Goal: Task Accomplishment & Management: Manage account settings

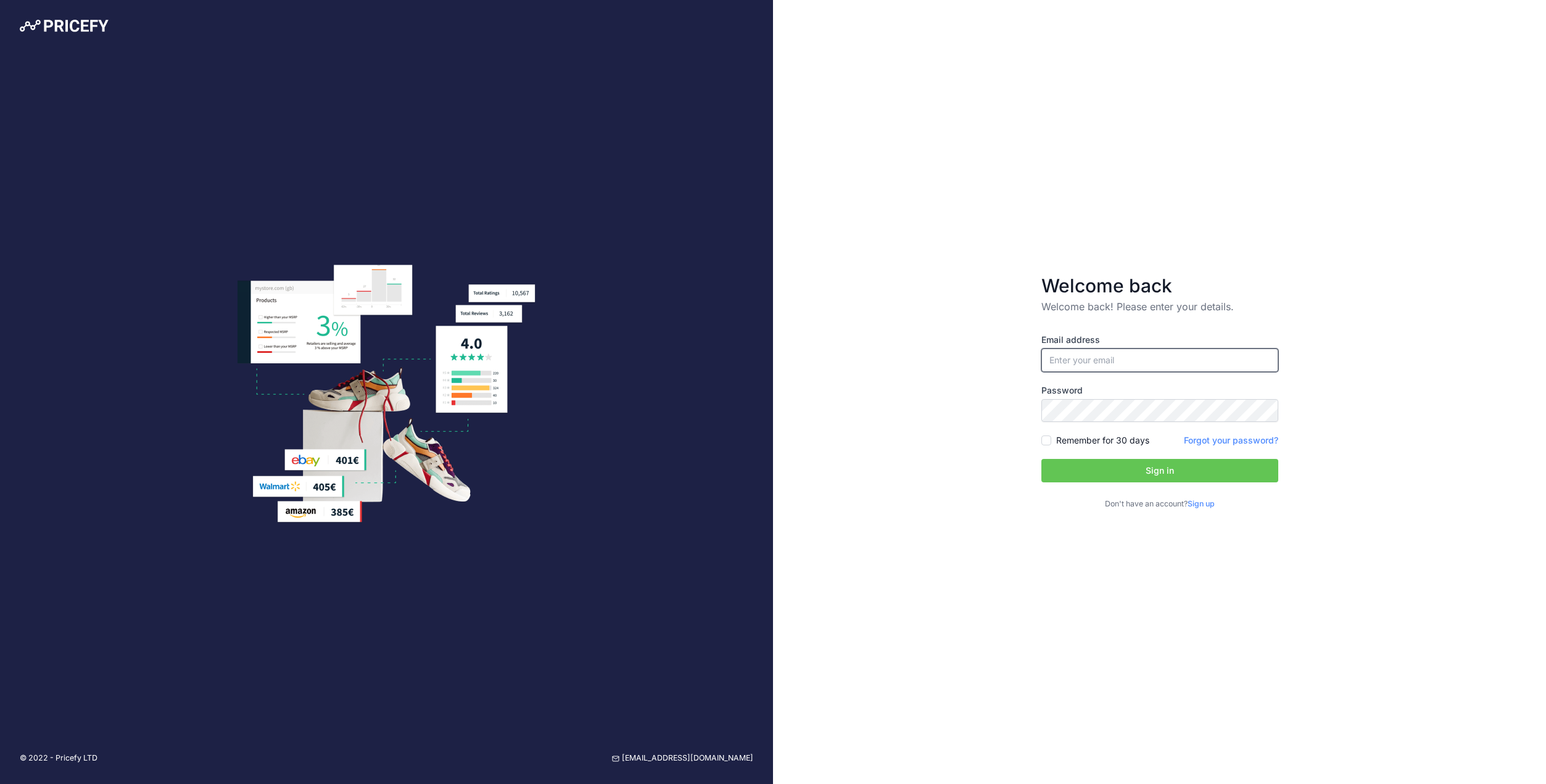
type input "[EMAIL_ADDRESS][DOMAIN_NAME]"
click at [1104, 469] on button "Sign in" at bounding box center [1159, 470] width 237 height 23
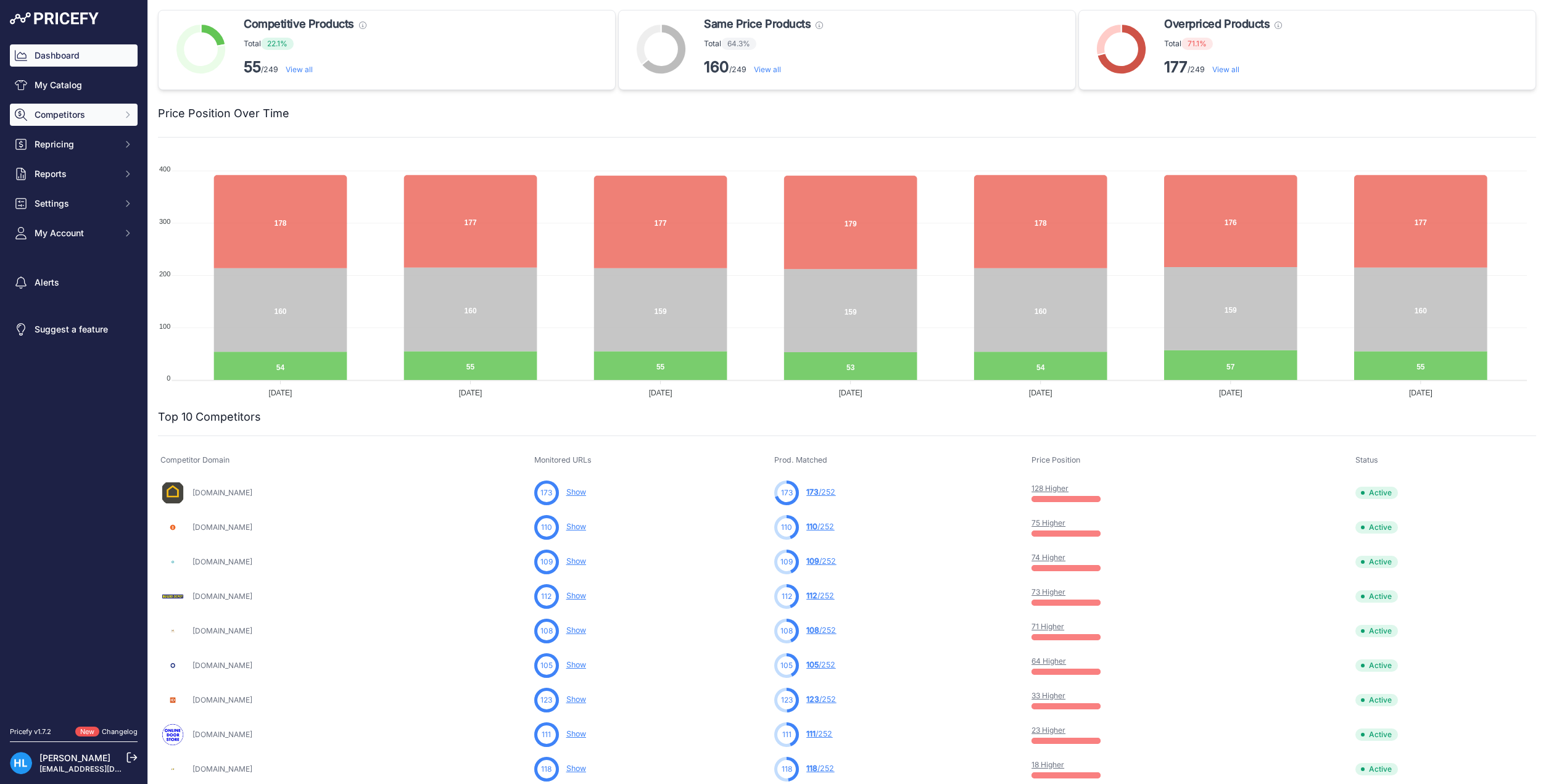
click at [43, 120] on span "Competitors" at bounding box center [74, 115] width 81 height 13
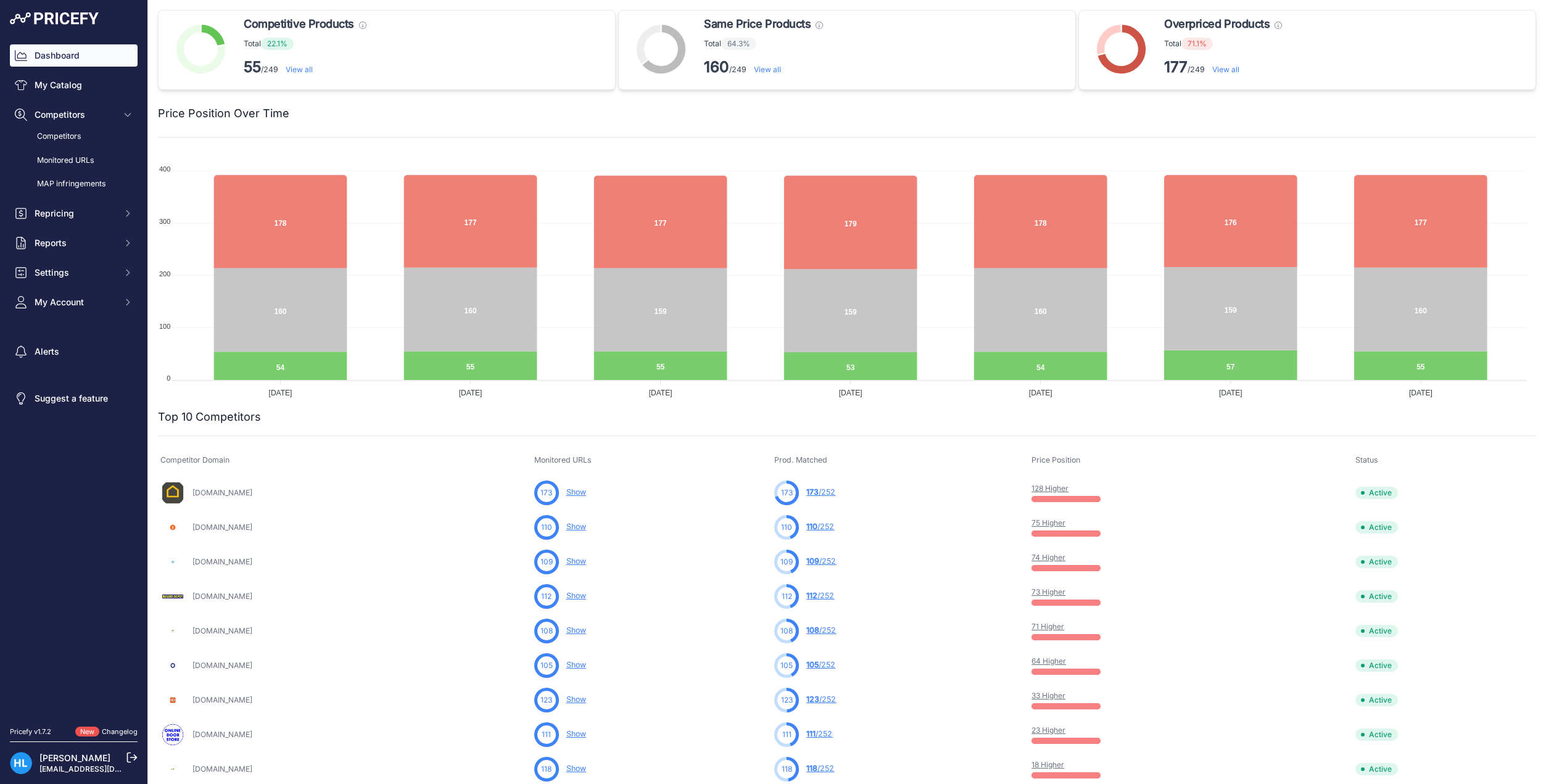
click at [188, 490] on div "Doorgiant.com" at bounding box center [345, 492] width 369 height 24
click at [181, 493] on img at bounding box center [172, 492] width 24 height 24
click at [205, 491] on link "Doorgiant.com" at bounding box center [222, 492] width 59 height 9
click at [511, 483] on div "Doorgiant.com" at bounding box center [345, 492] width 369 height 24
click at [586, 494] on link "Show" at bounding box center [576, 491] width 20 height 9
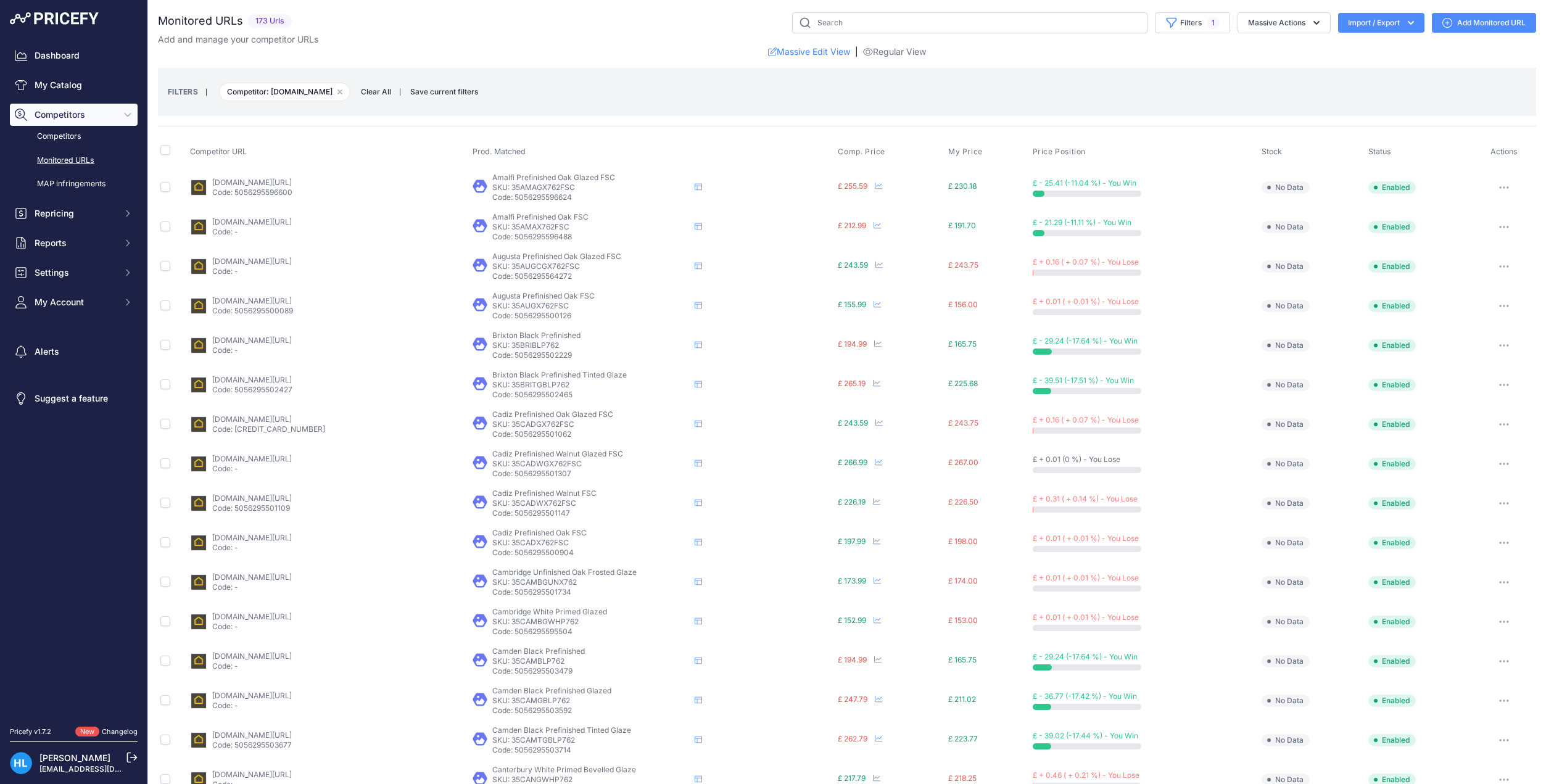
click at [1464, 27] on link "Add Monitored URL" at bounding box center [1483, 23] width 105 height 20
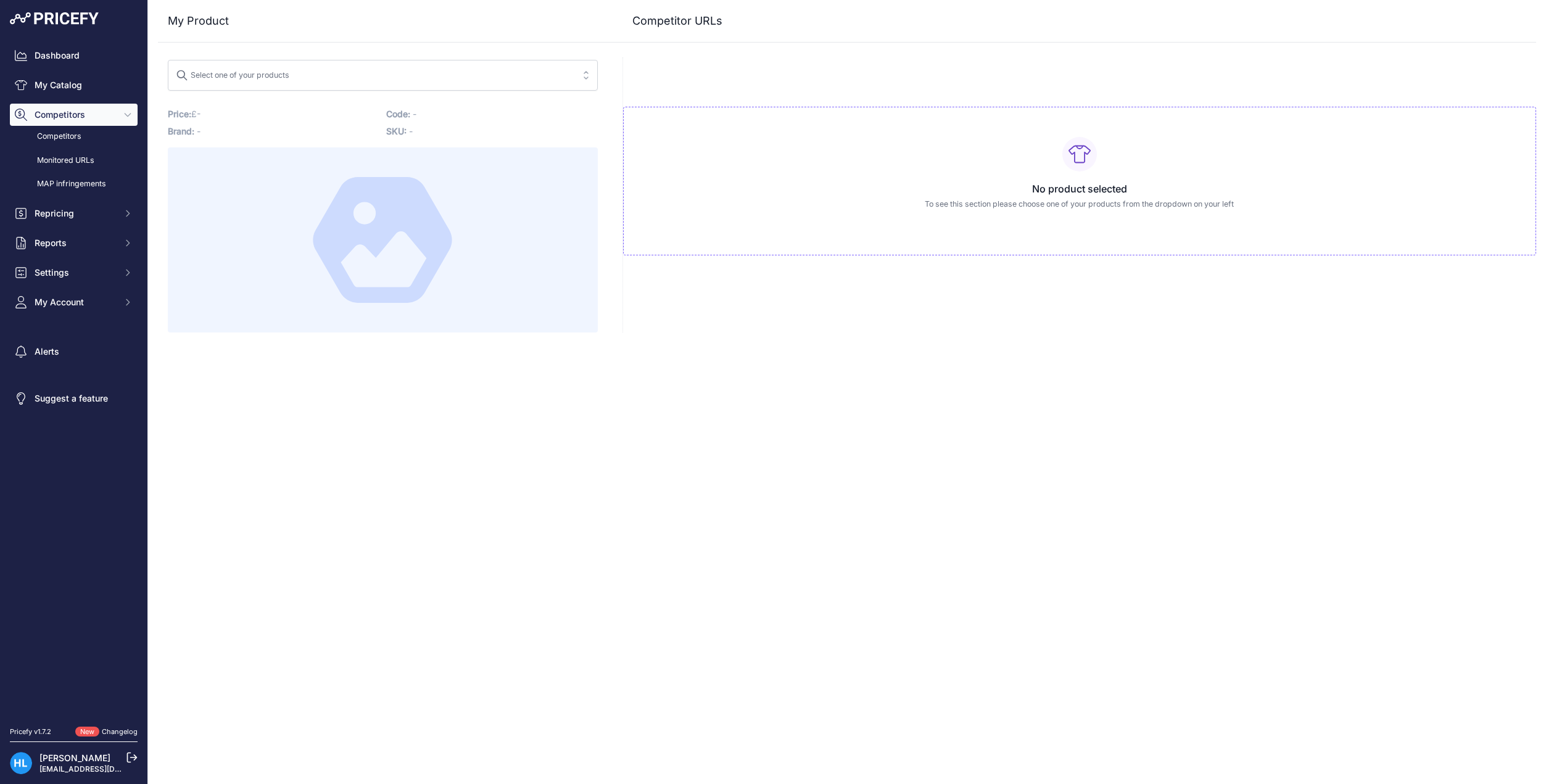
click at [346, 222] on icon at bounding box center [383, 239] width 139 height 126
click at [306, 83] on span "Select one of your products" at bounding box center [374, 75] width 397 height 20
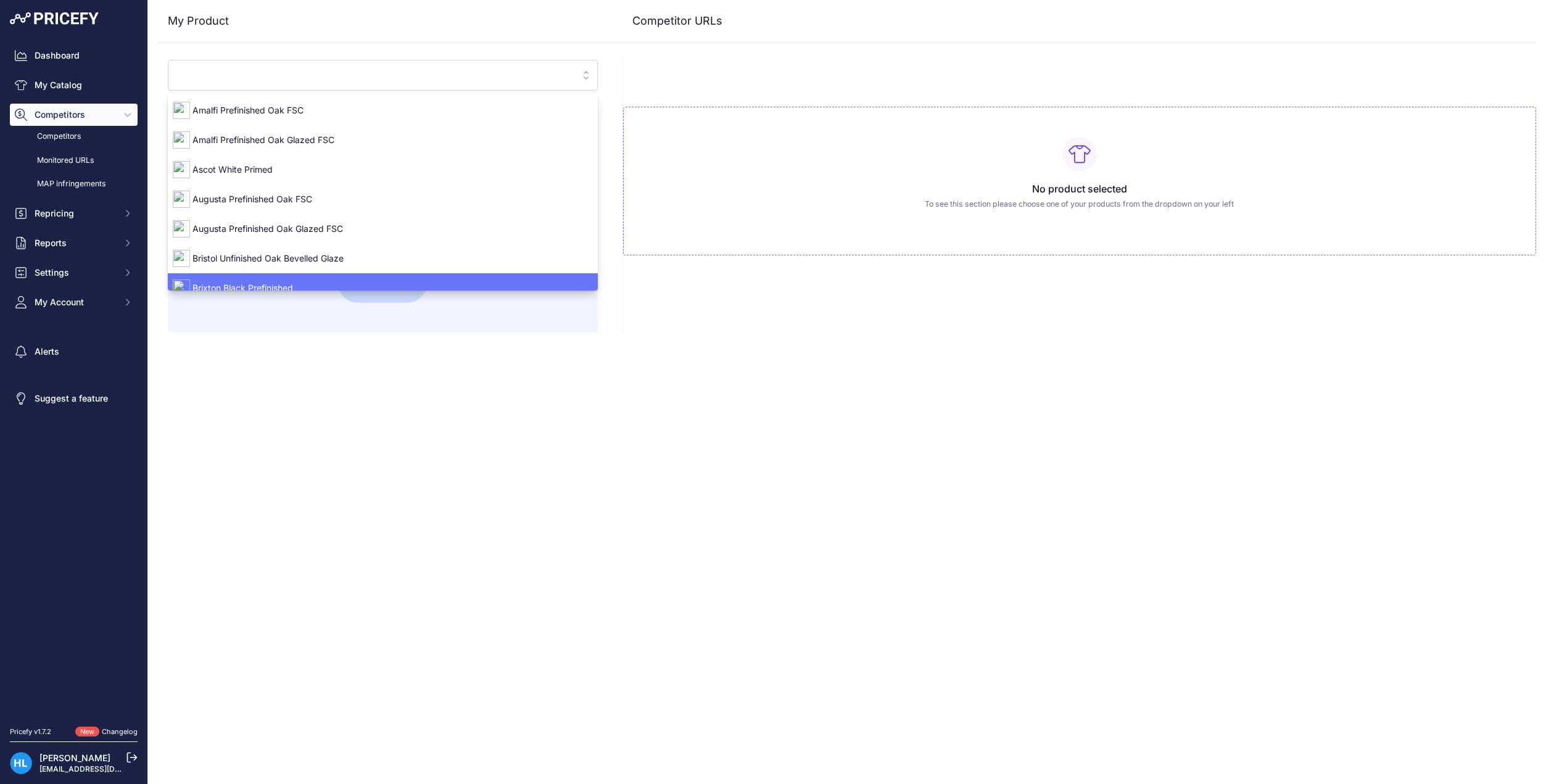
click at [620, 330] on div "My Product Competitor URLs" at bounding box center [847, 166] width 1378 height 332
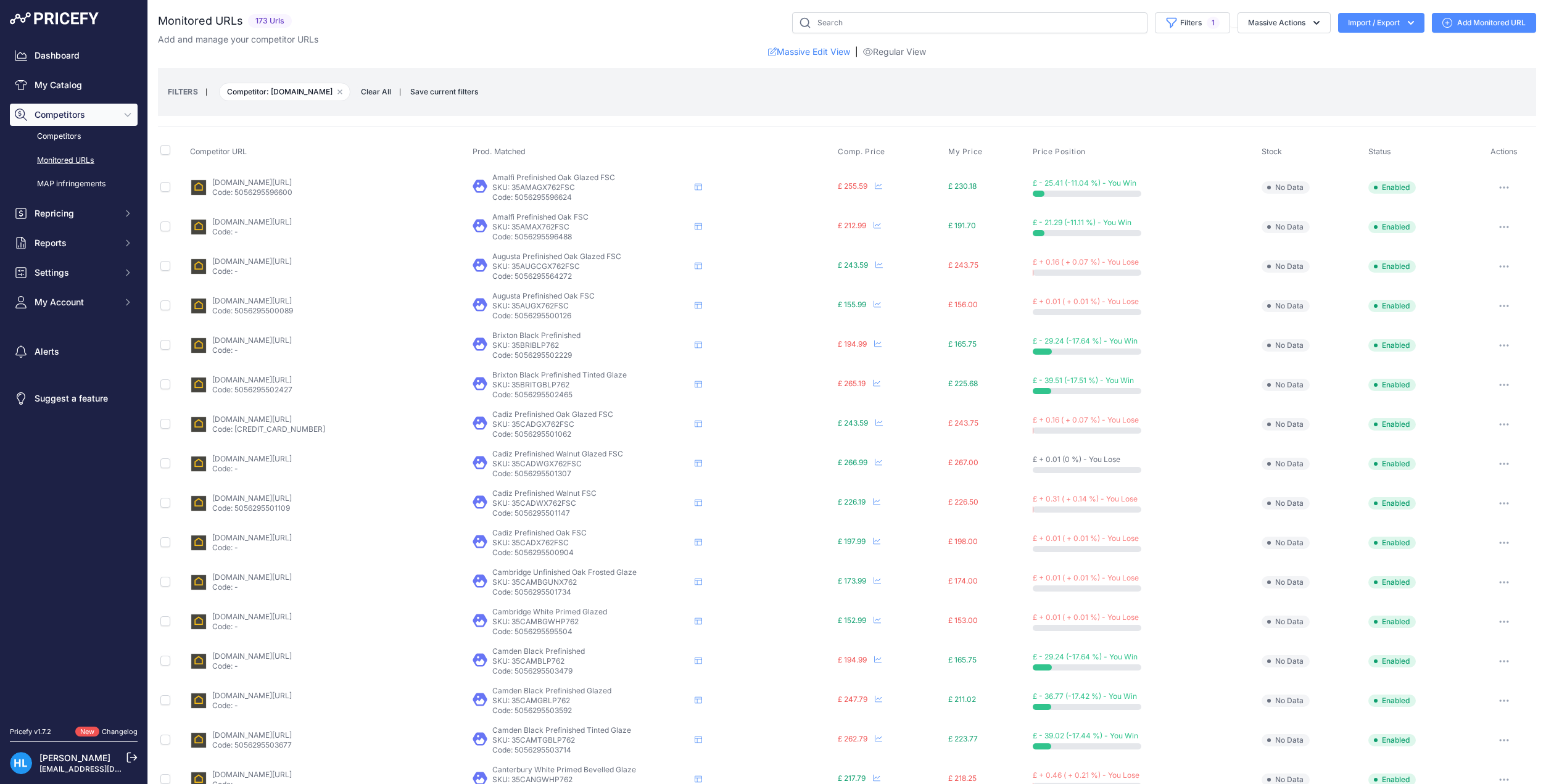
scroll to position [222, 0]
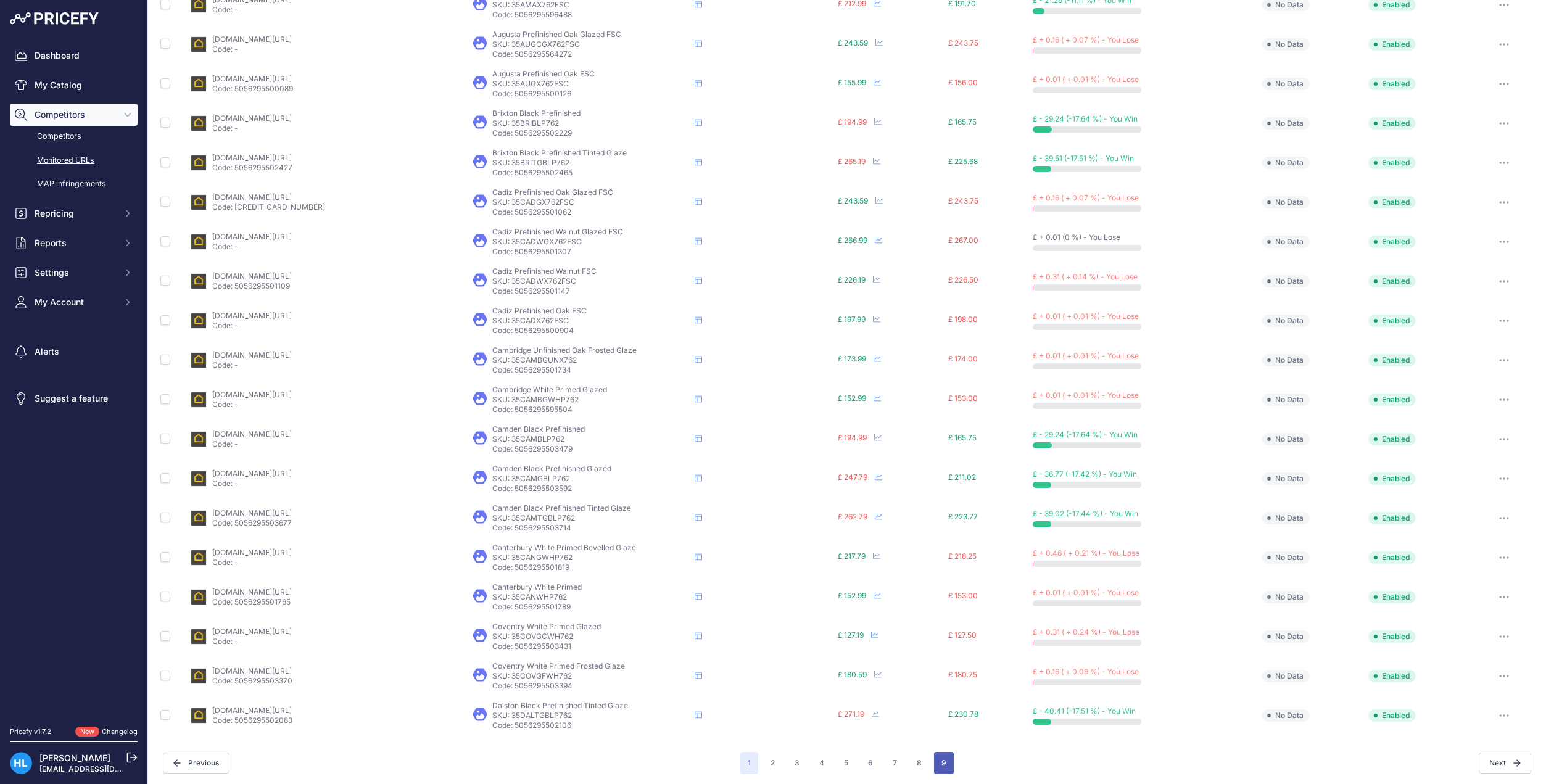
click at [934, 761] on button "9" at bounding box center [944, 762] width 20 height 23
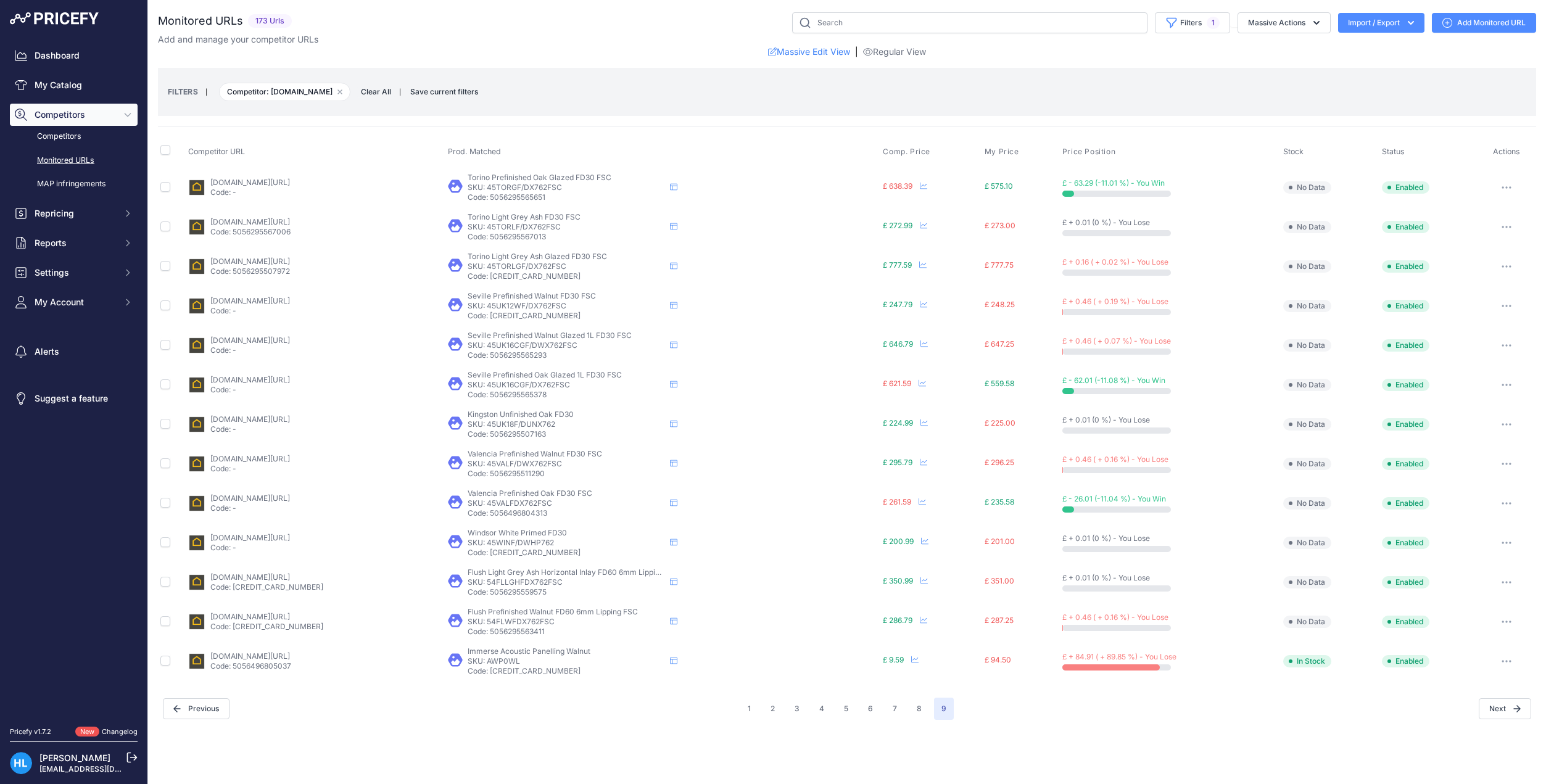
click at [759, 702] on div "1 2 3 4 5 6 7" at bounding box center [846, 708] width 213 height 23
click at [754, 702] on button "1" at bounding box center [748, 708] width 18 height 23
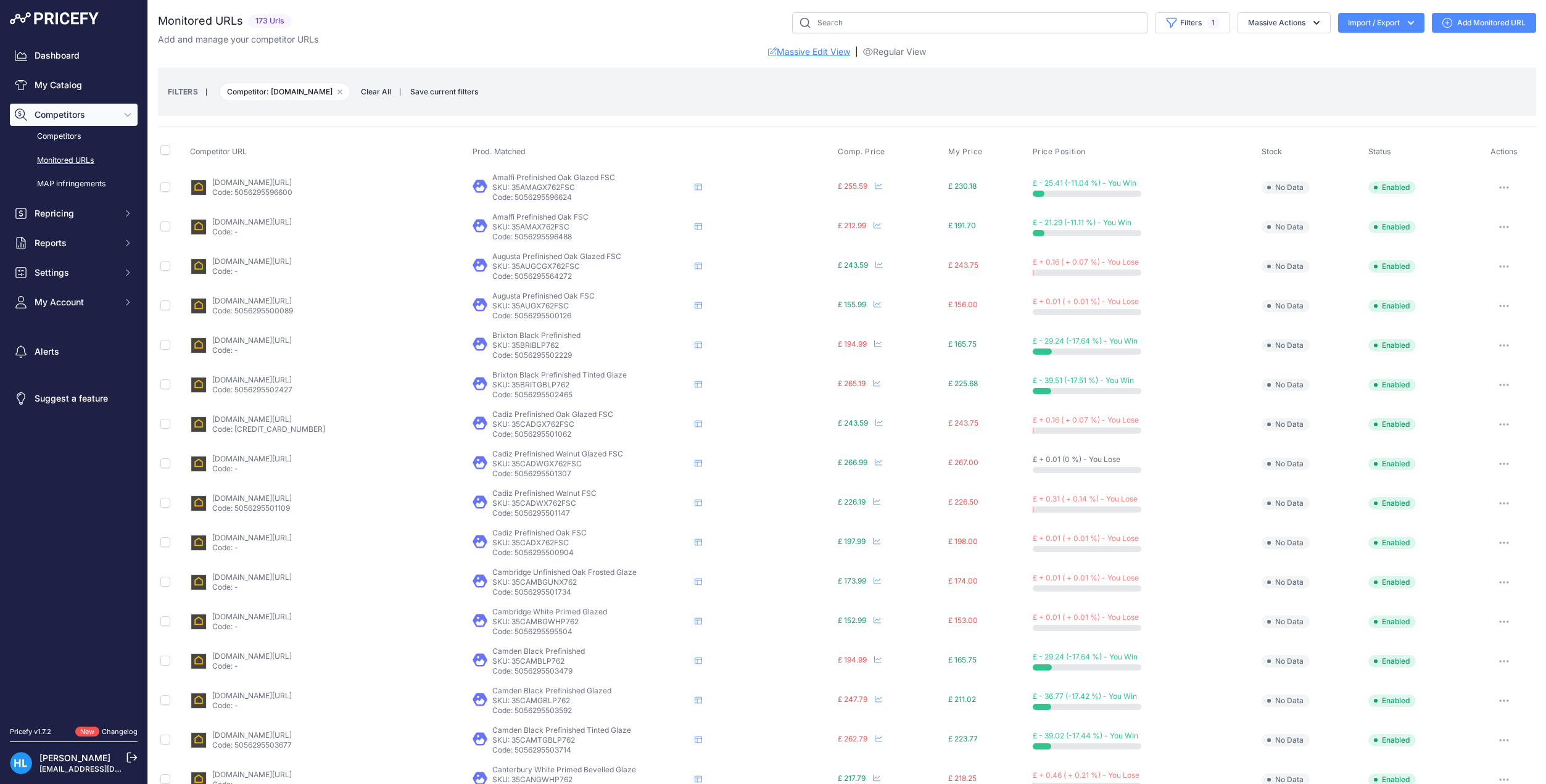
click at [794, 53] on link "Massive Edit View" at bounding box center [809, 52] width 82 height 13
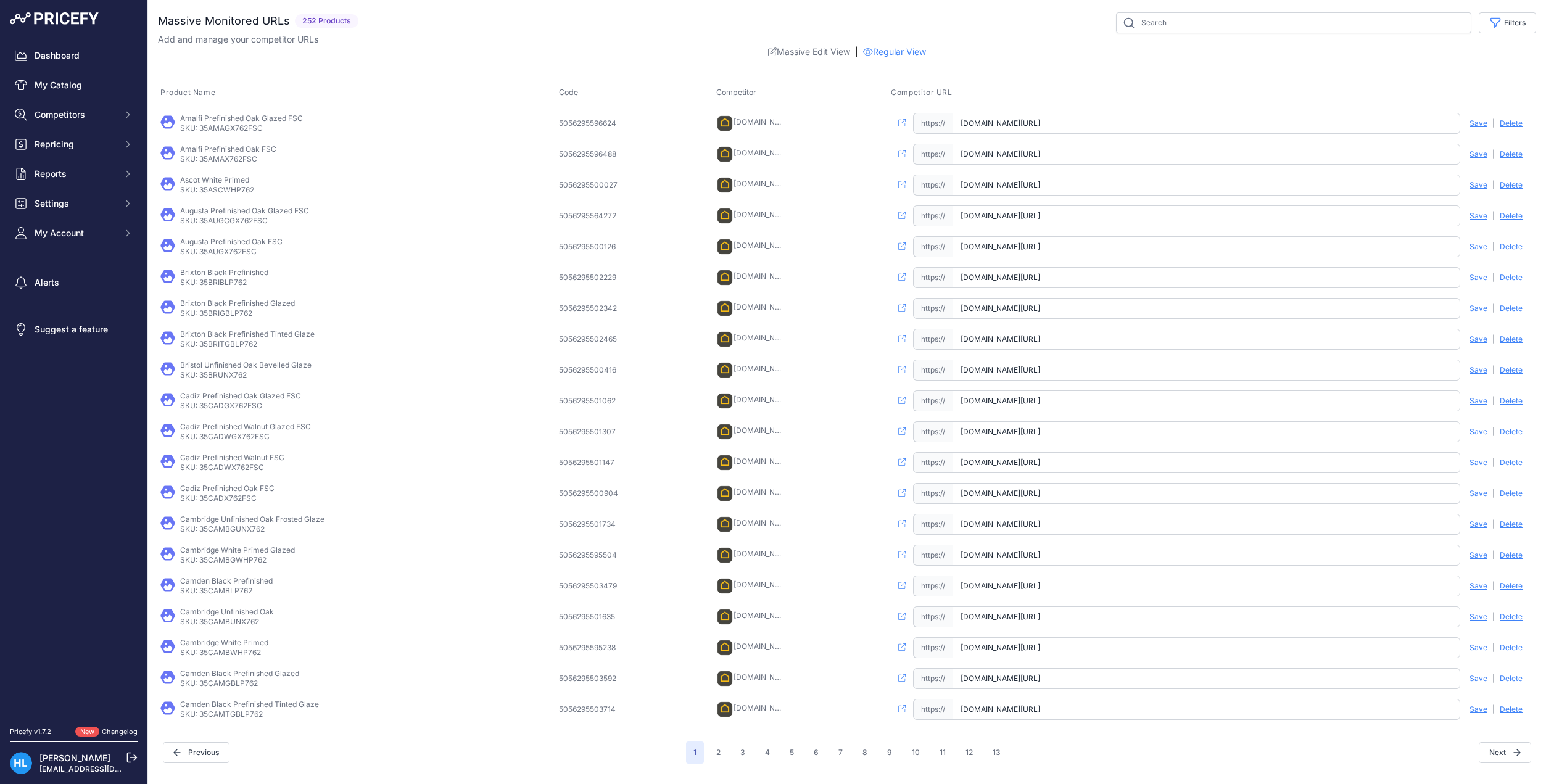
click at [55, 69] on div "Dashboard My Catalog Competitors Competitors Monitored URLs MAP infringements R…" at bounding box center [74, 144] width 128 height 200
click at [56, 83] on link "My Catalog" at bounding box center [74, 85] width 128 height 23
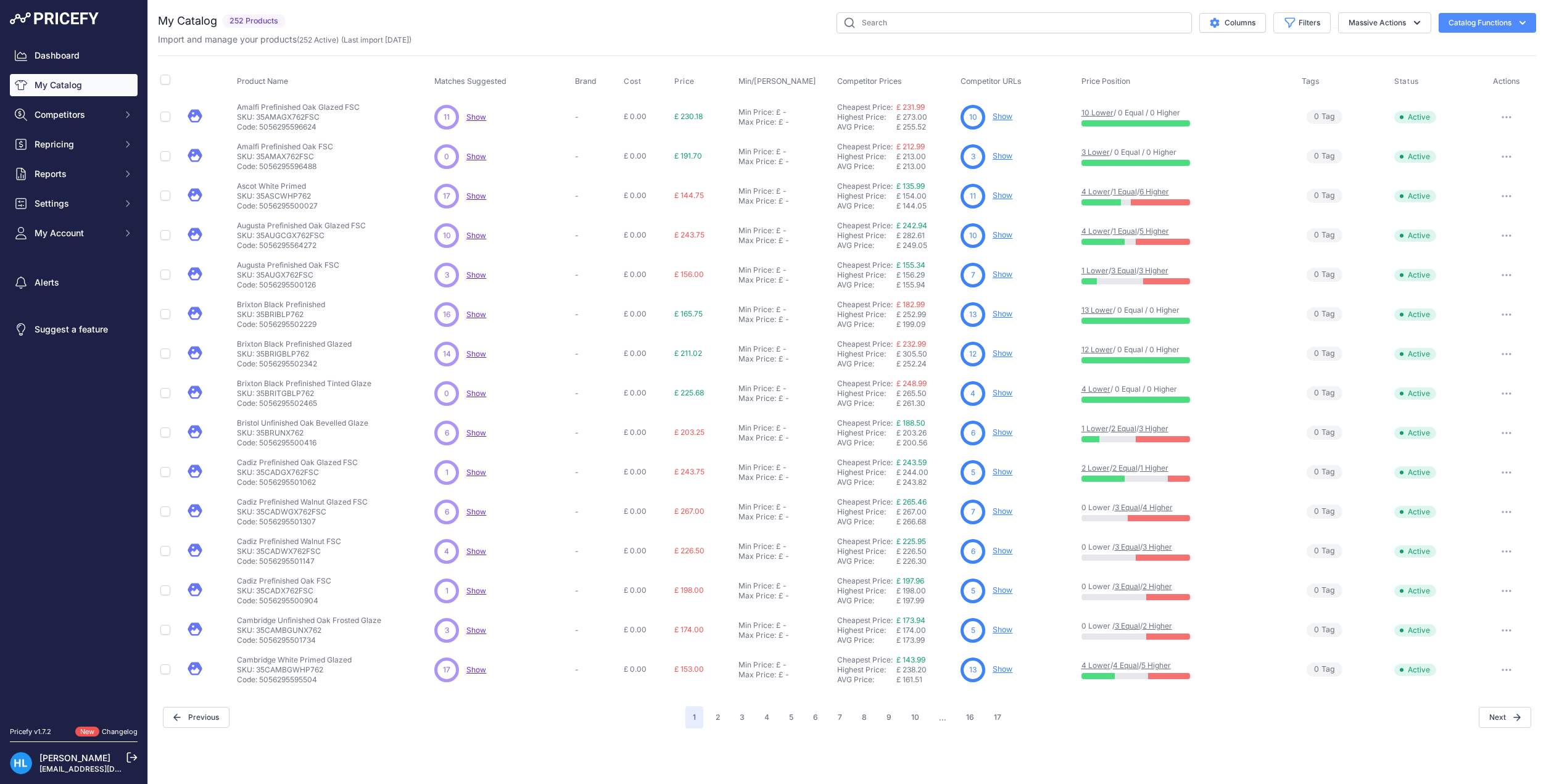
click at [1461, 18] on button "Catalog Functions" at bounding box center [1487, 23] width 97 height 20
click at [1436, 69] on div "Export" at bounding box center [1465, 70] width 138 height 23
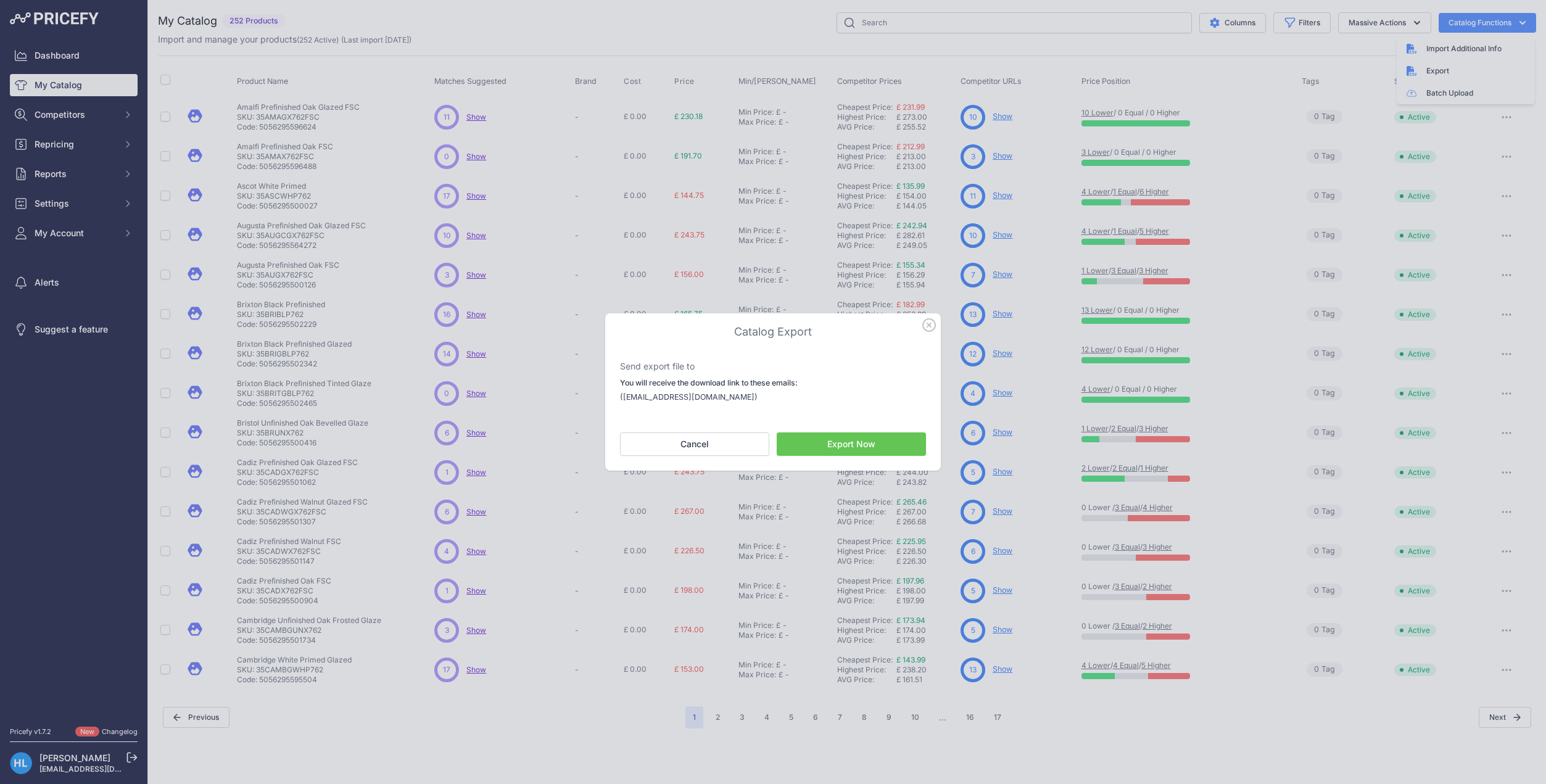
click at [881, 449] on button "Export Now" at bounding box center [851, 444] width 149 height 23
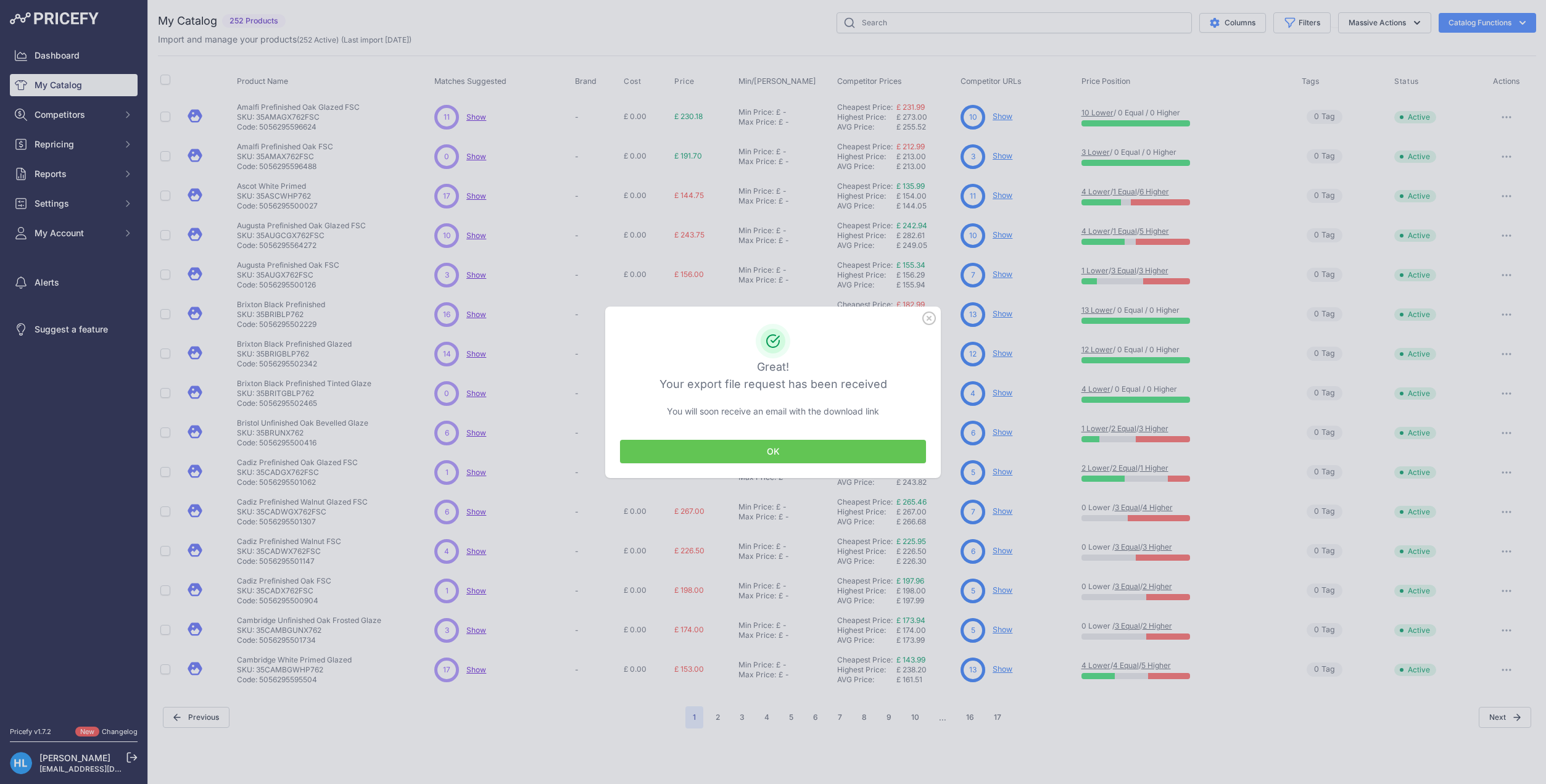
click at [1497, 16] on div at bounding box center [773, 392] width 1546 height 784
click at [926, 318] on icon "button" at bounding box center [929, 318] width 13 height 13
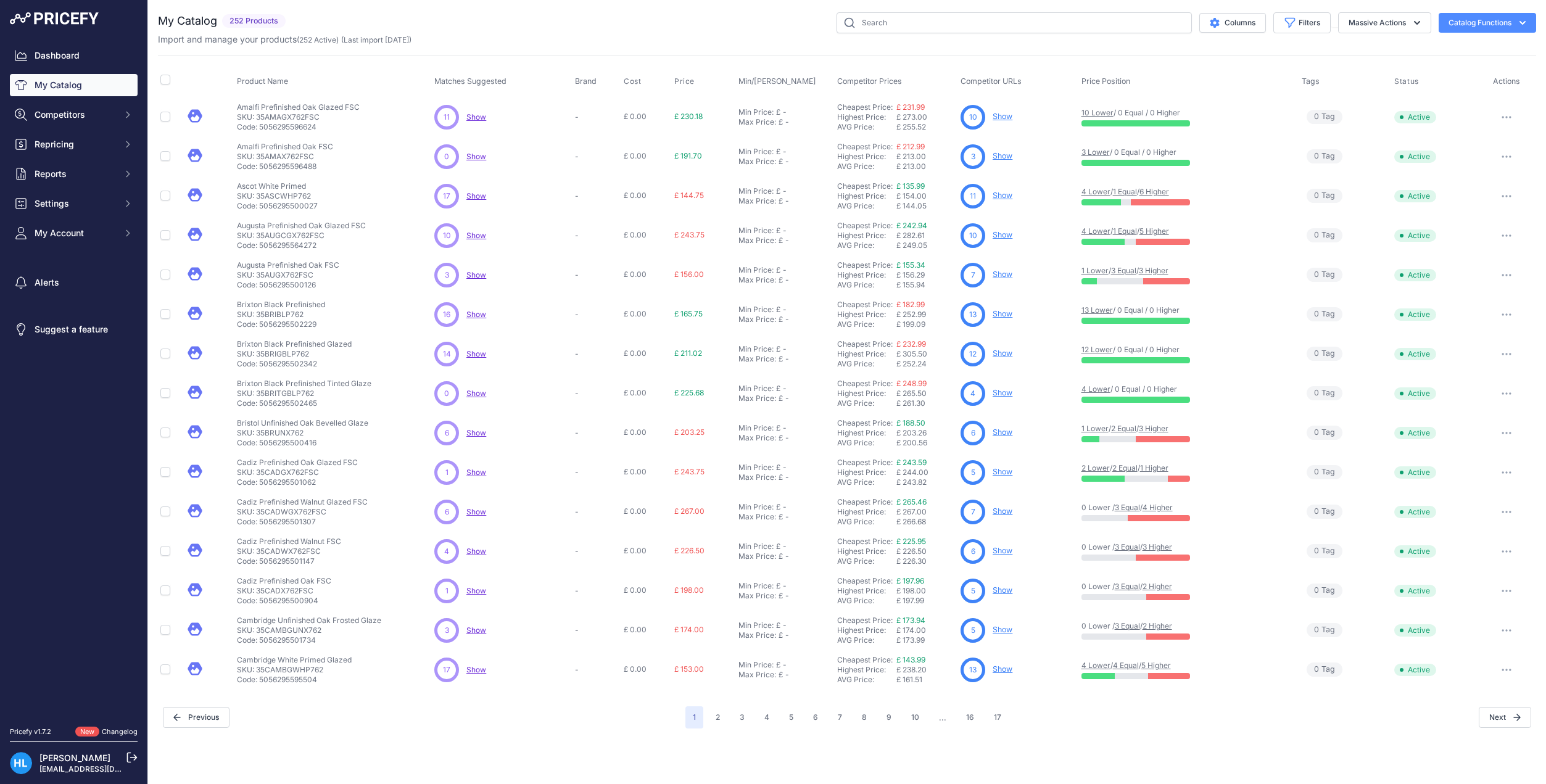
click at [1518, 29] on button "Catalog Functions" at bounding box center [1487, 23] width 97 height 20
click at [1379, 26] on button "Massive Actions" at bounding box center [1384, 23] width 93 height 21
click at [1497, 115] on button "button" at bounding box center [1506, 117] width 24 height 18
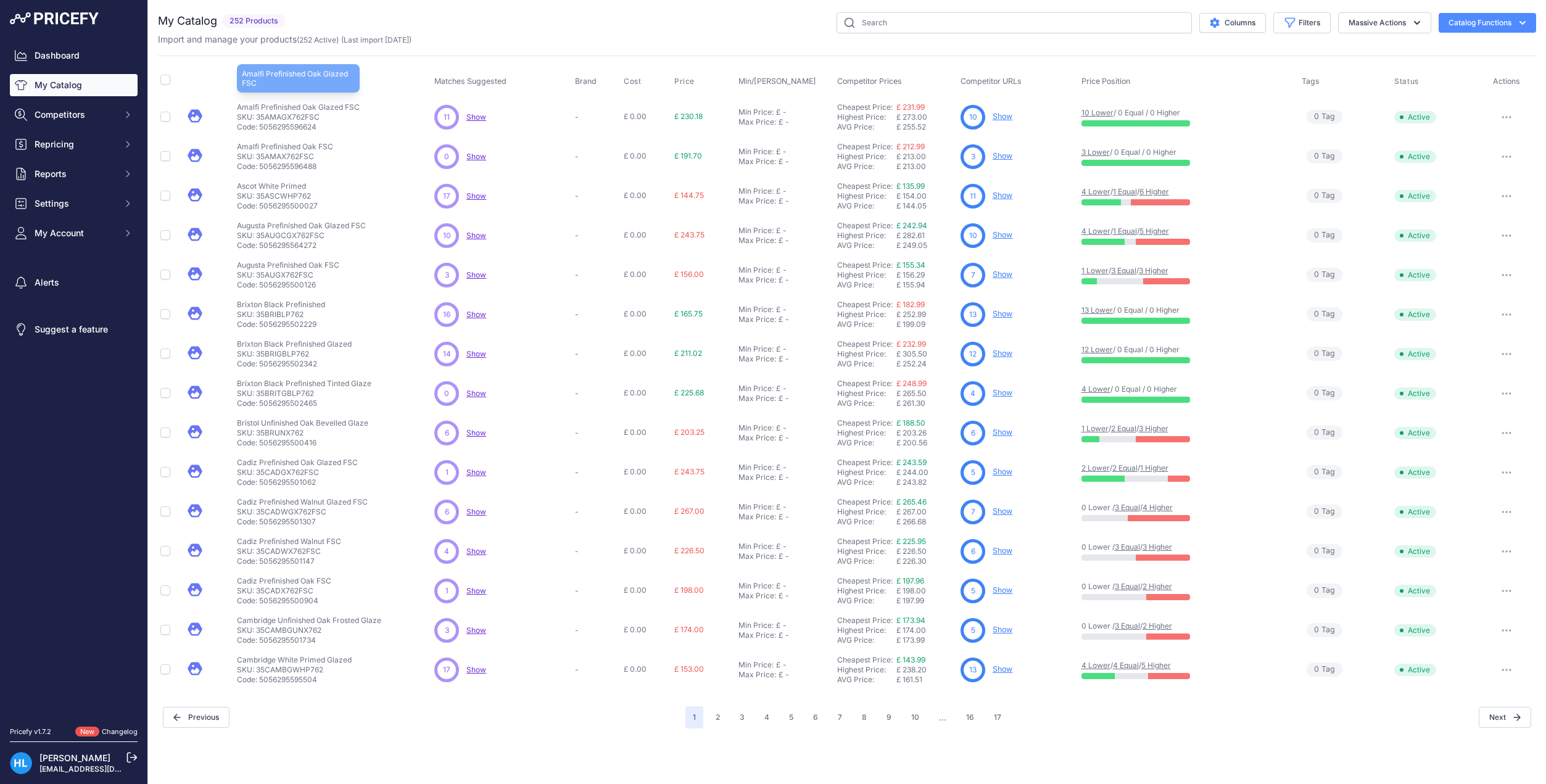
click at [302, 109] on p "Amalfi Prefinished Oak Glazed FSC" at bounding box center [298, 107] width 123 height 10
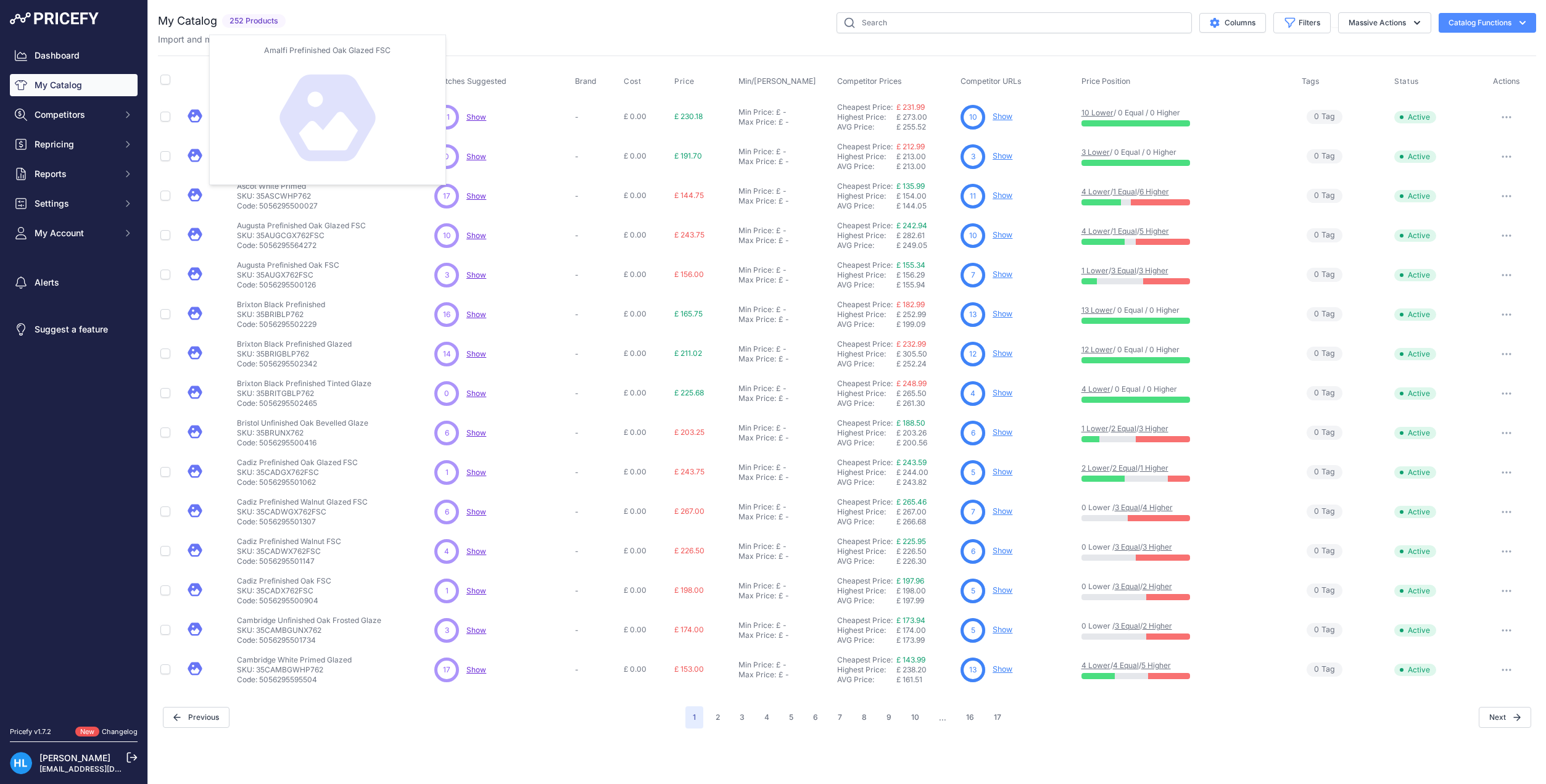
click at [195, 115] on icon at bounding box center [194, 115] width 14 height 13
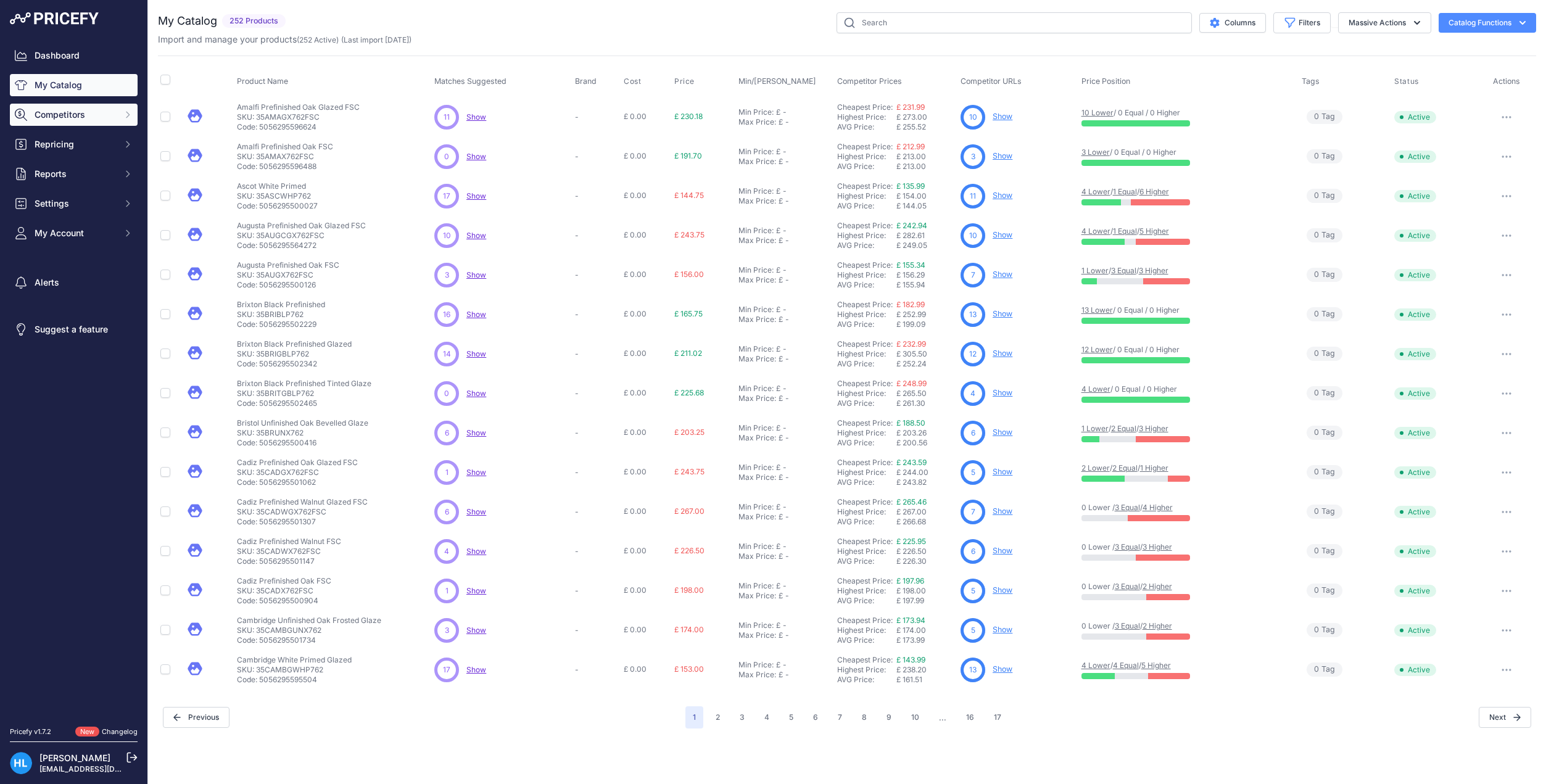
click at [71, 107] on button "Competitors" at bounding box center [74, 115] width 128 height 23
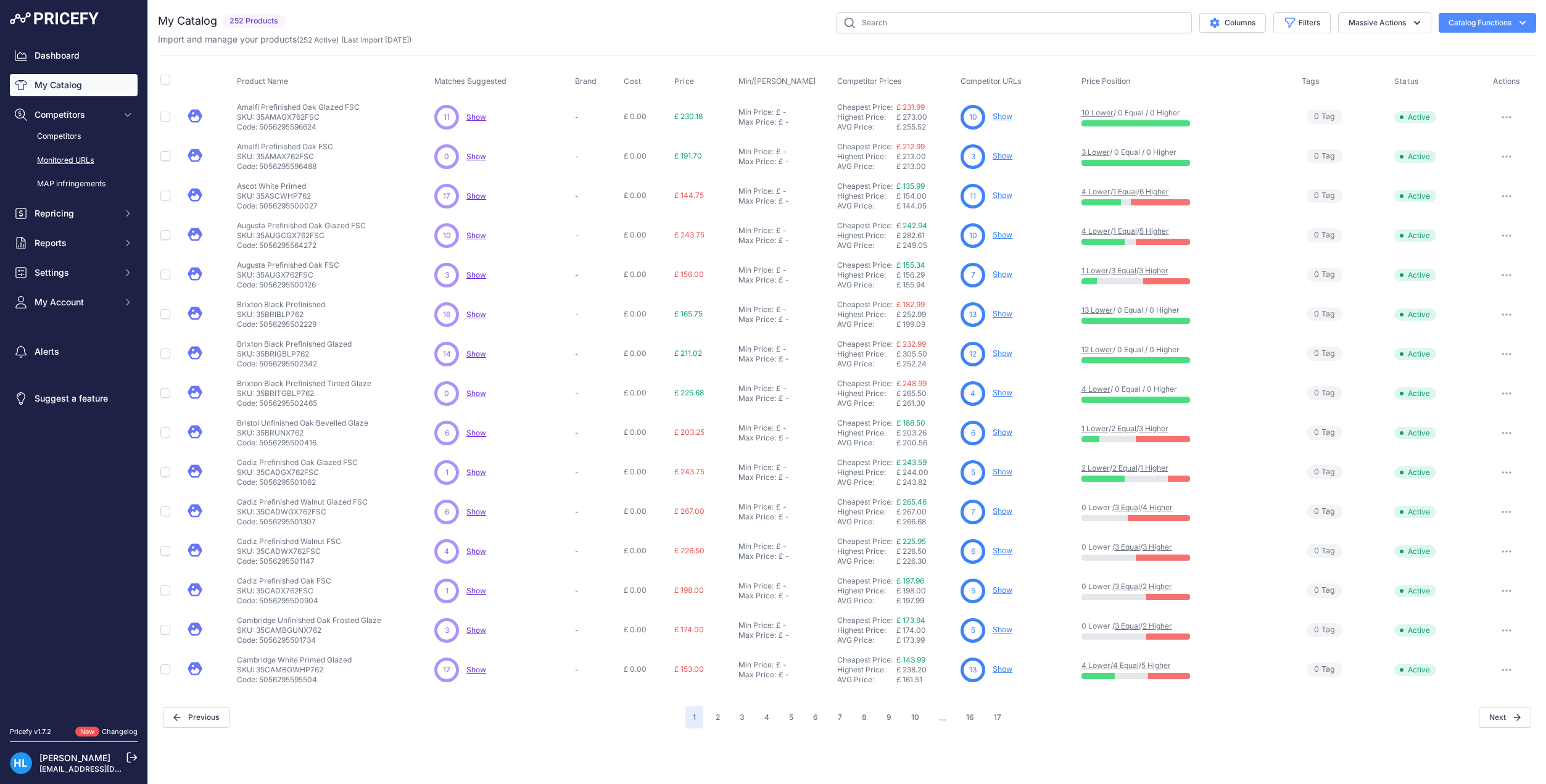
click at [72, 156] on link "Monitored URLs" at bounding box center [74, 161] width 128 height 22
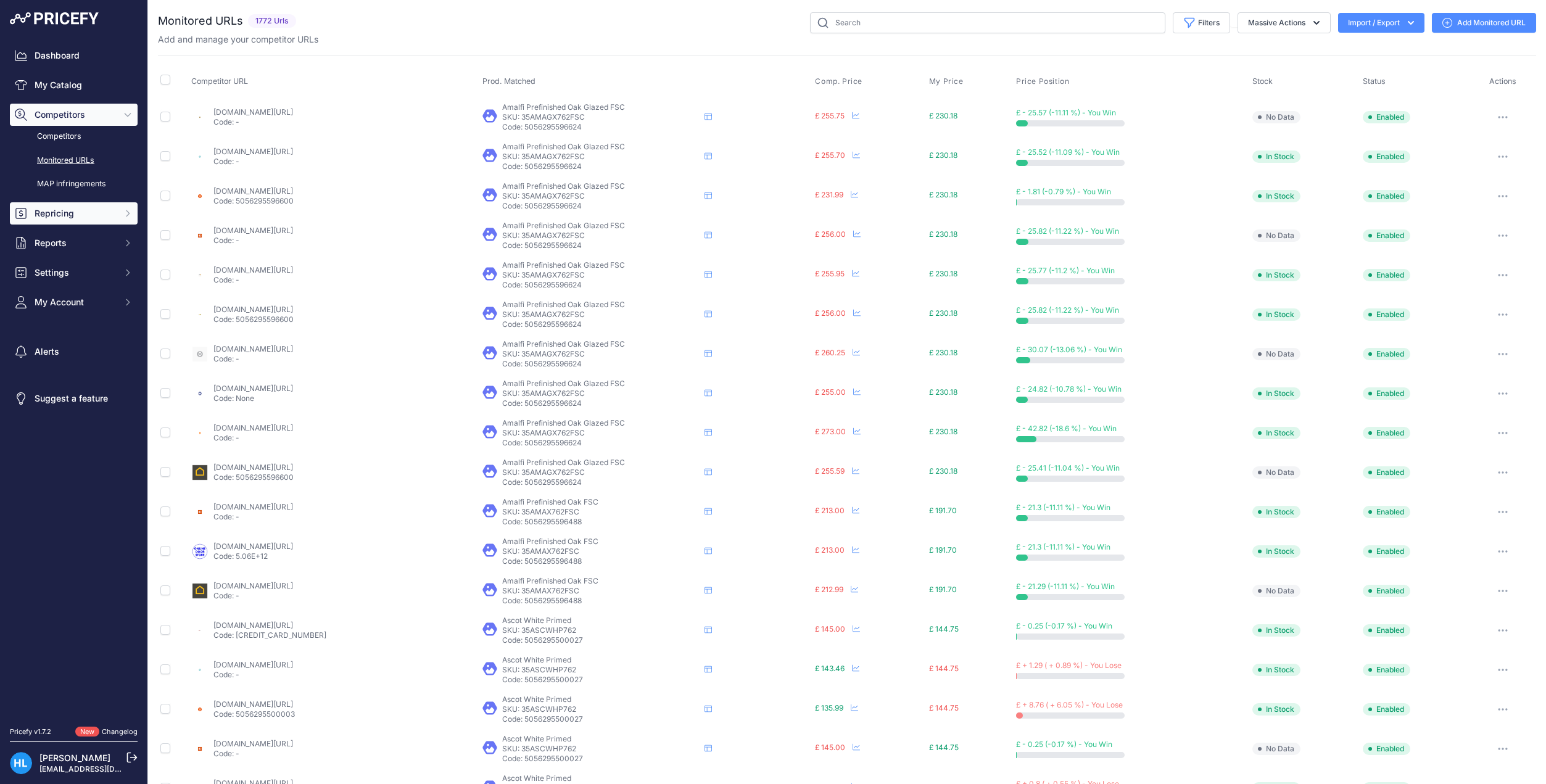
click at [55, 212] on span "Repricing" at bounding box center [74, 213] width 81 height 13
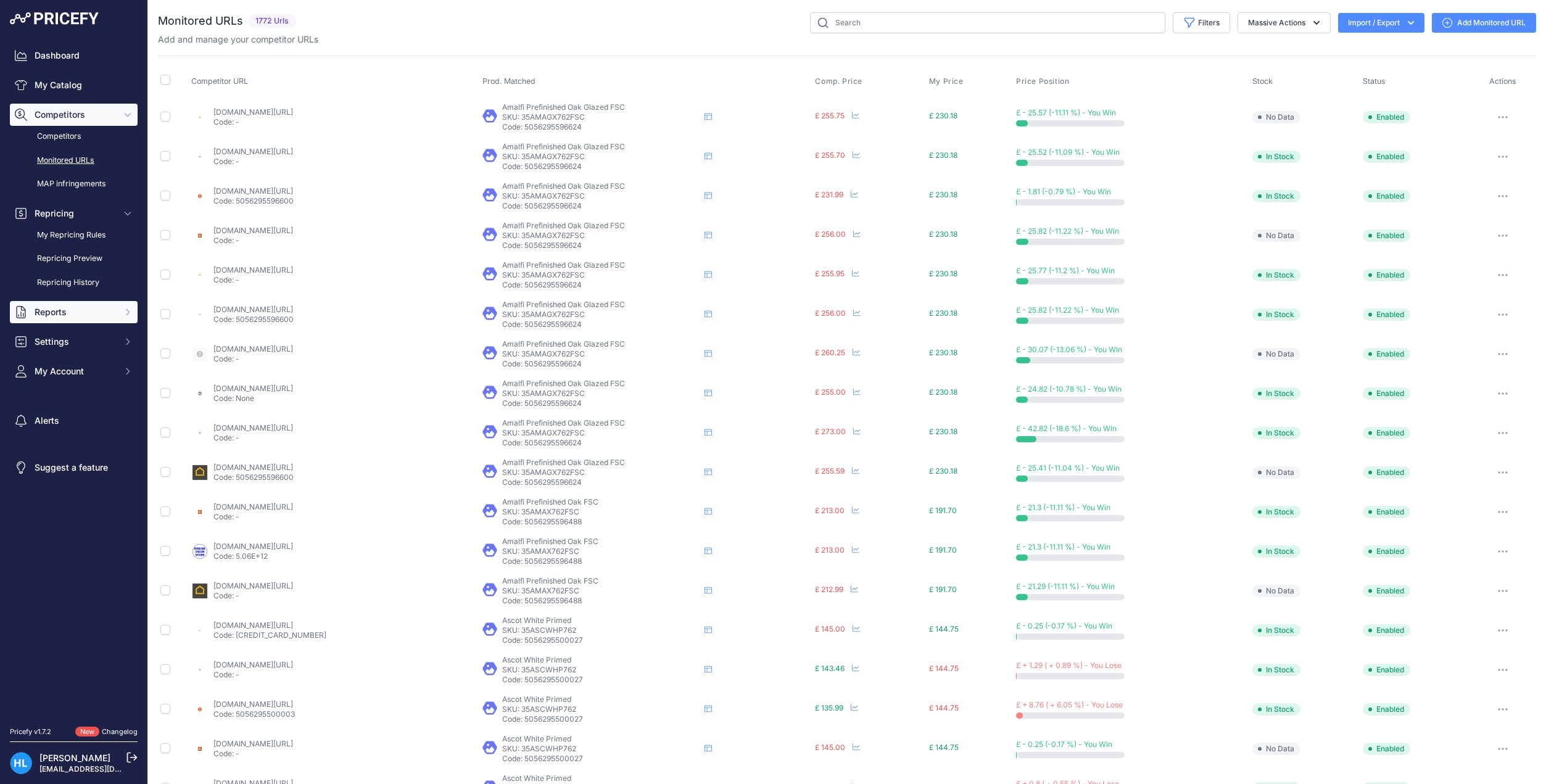
click at [105, 302] on button "Reports" at bounding box center [74, 312] width 128 height 23
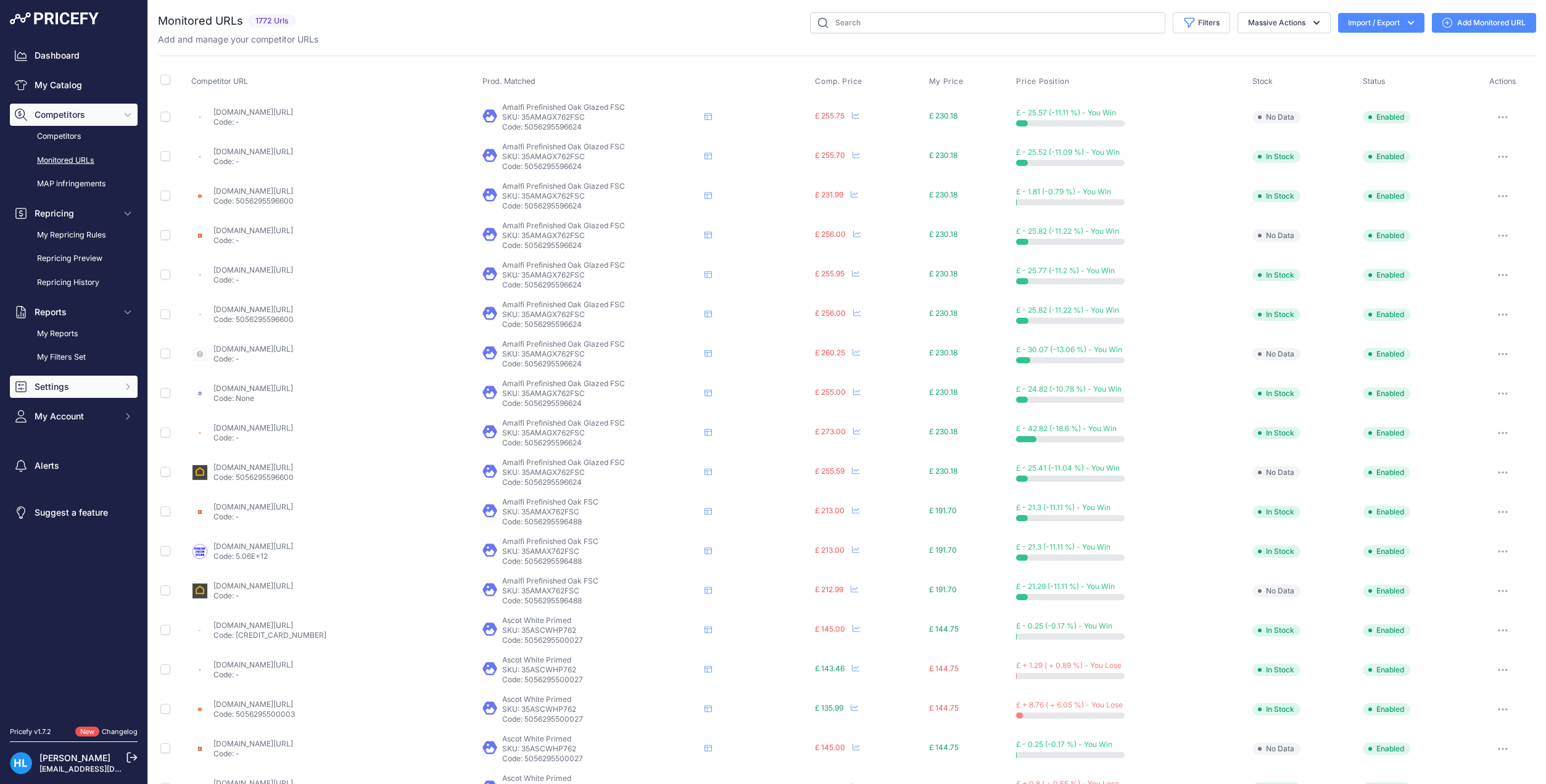
click at [84, 388] on span "Settings" at bounding box center [74, 387] width 81 height 13
click at [60, 556] on div "Dashboard My Catalog Competitors Competitors Monitored URLs MAP infringements R…" at bounding box center [74, 311] width 128 height 535
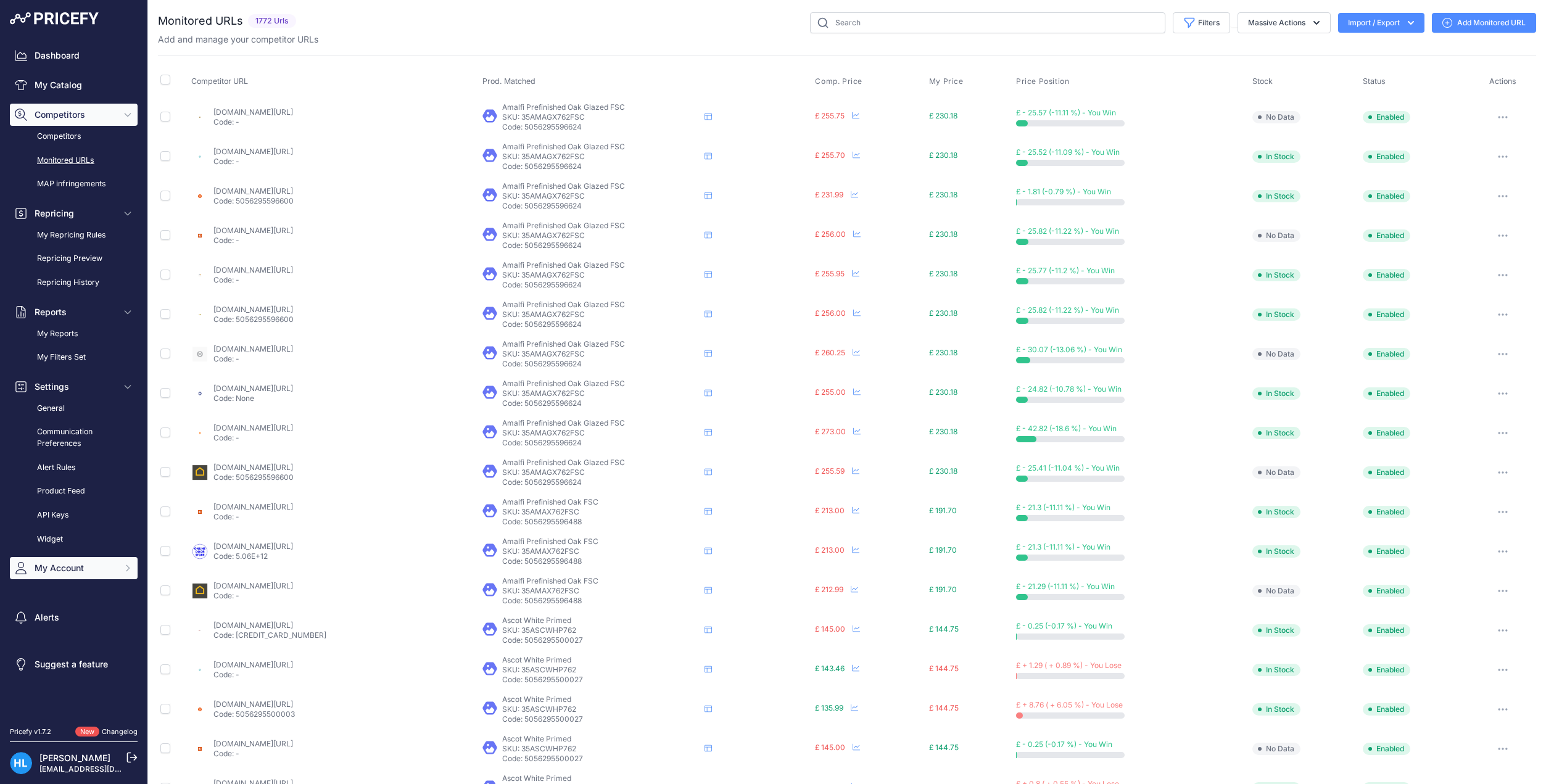
click at [62, 564] on span "My Account" at bounding box center [74, 567] width 81 height 13
click at [62, 566] on span "My Account" at bounding box center [74, 567] width 81 height 13
drag, startPoint x: 71, startPoint y: 397, endPoint x: 69, endPoint y: 369, distance: 28.1
click at [71, 397] on button "Settings" at bounding box center [74, 387] width 128 height 23
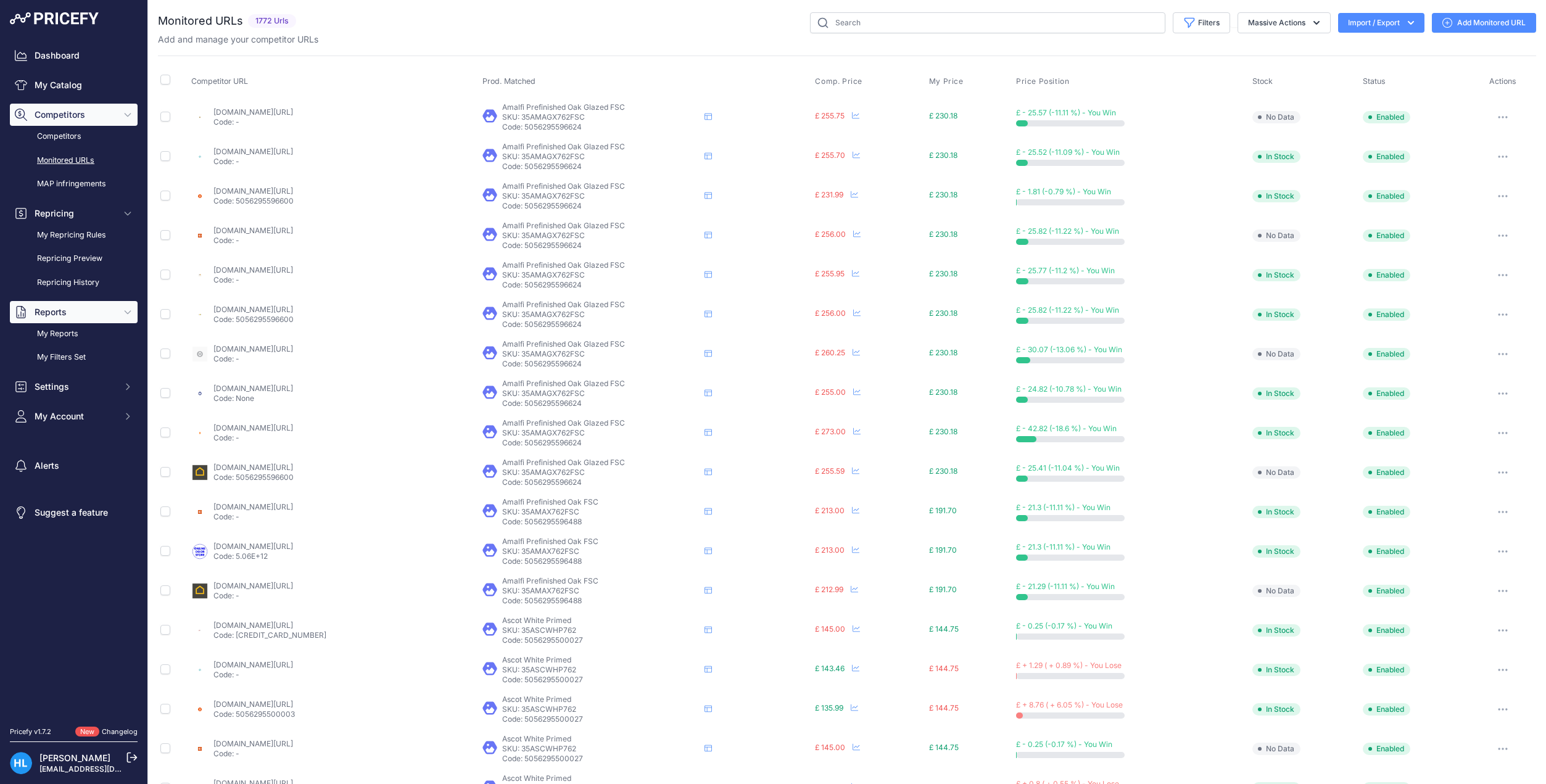
click at [69, 311] on span "Reports" at bounding box center [74, 312] width 81 height 13
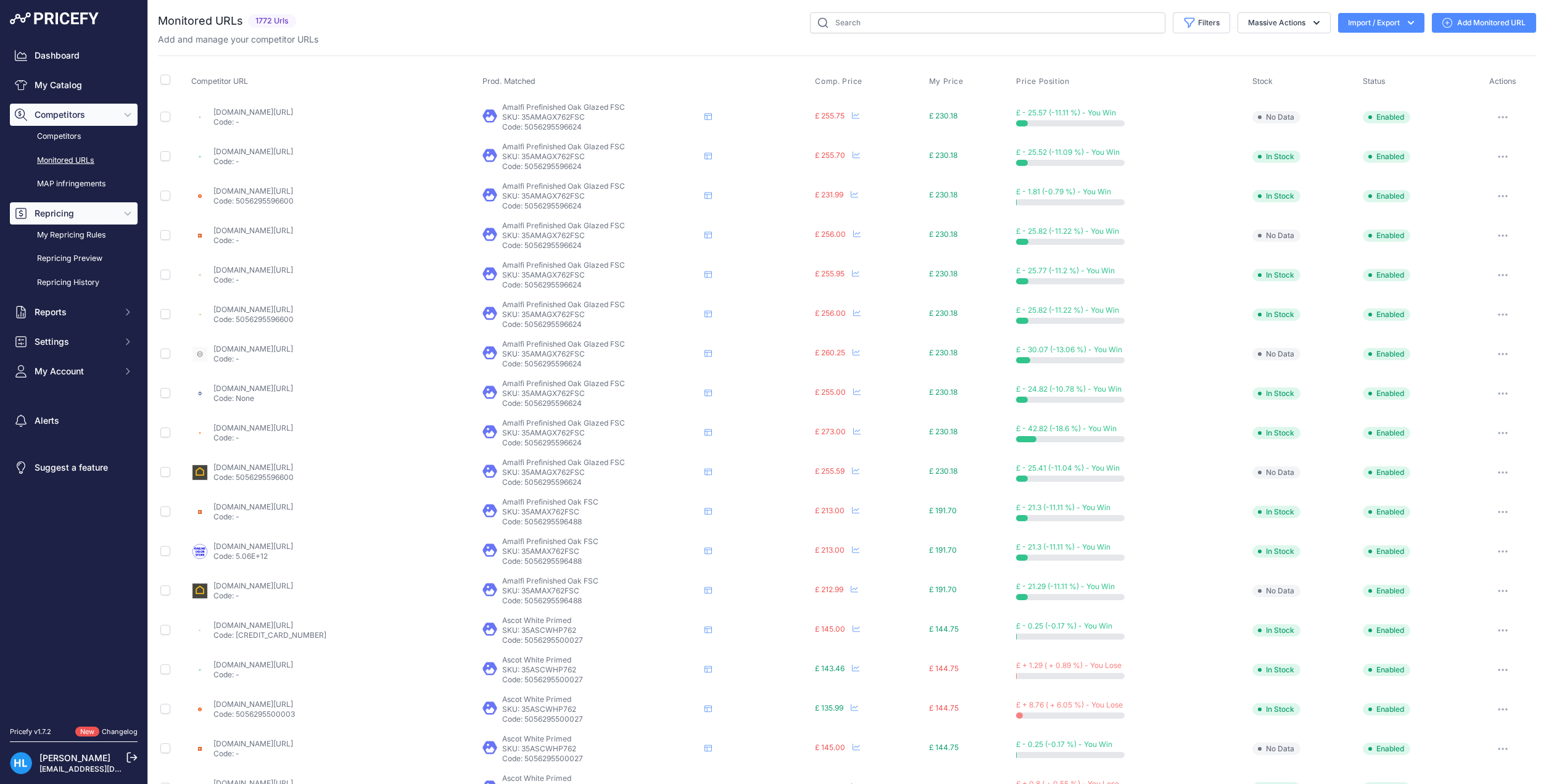
click at [79, 216] on span "Repricing" at bounding box center [74, 213] width 81 height 13
click at [72, 116] on span "Competitors" at bounding box center [74, 115] width 81 height 13
